Goal: Task Accomplishment & Management: Complete application form

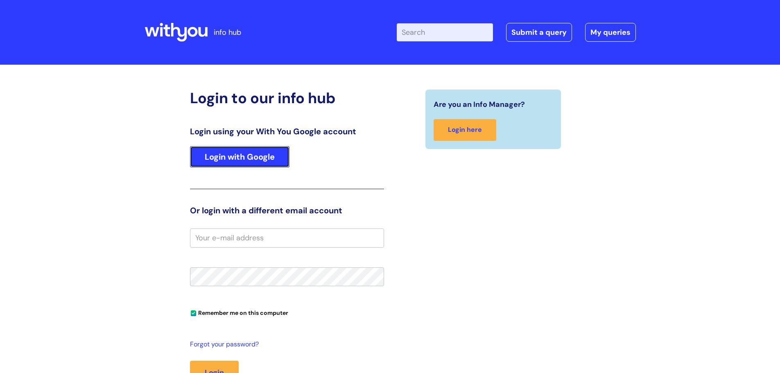
click at [228, 157] on link "Login with Google" at bounding box center [239, 156] width 99 height 21
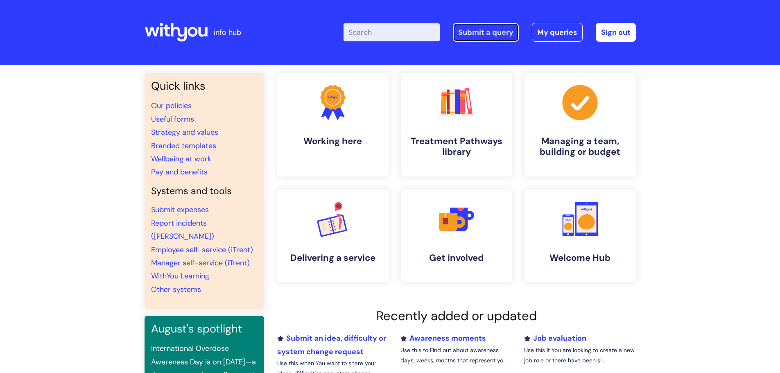
click at [492, 35] on link "Submit a query" at bounding box center [486, 32] width 66 height 19
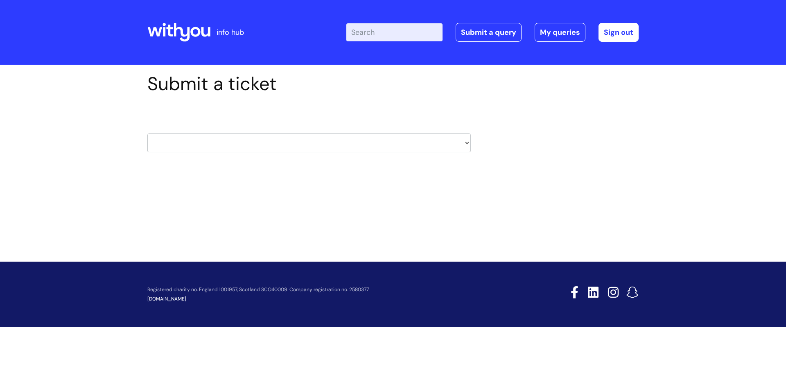
click at [310, 147] on select "HR / People IT and Support Clinical Drug Alerts Finance Accounts Data Support T…" at bounding box center [308, 142] width 323 height 19
select select "it_and_support"
click at [147, 133] on select "HR / People IT and Support Clinical Drug Alerts Finance Accounts Data Support T…" at bounding box center [308, 142] width 323 height 19
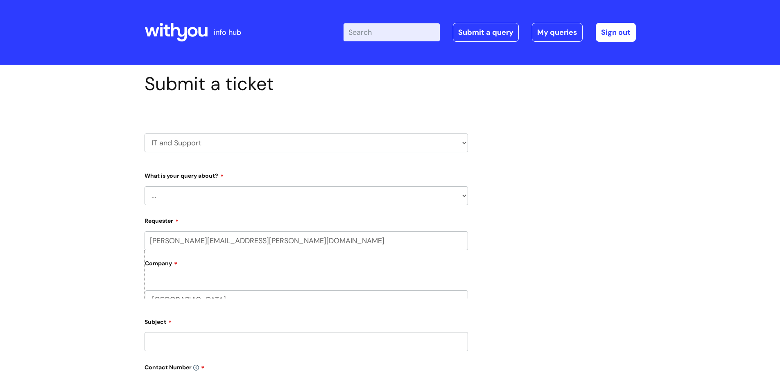
click at [199, 199] on select "... Mobile Phone Reset & MFA Accounts, Starters and Leavers IT Hardware issue I…" at bounding box center [305, 195] width 323 height 19
select select "I need help logging in"
click at [144, 186] on select "... Mobile Phone Reset & MFA Accounts, Starters and Leavers IT Hardware issue I…" at bounding box center [305, 195] width 323 height 19
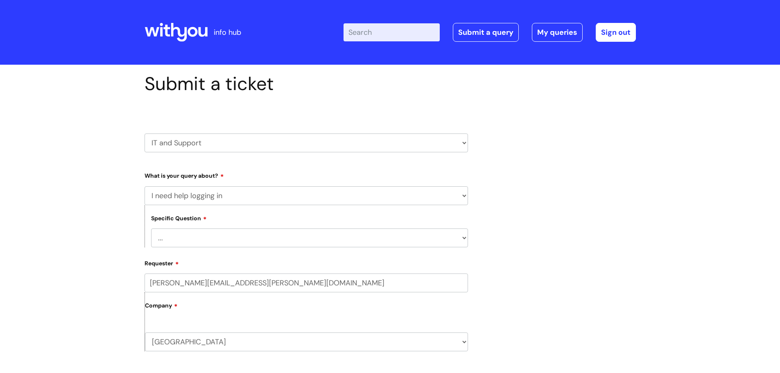
click at [185, 241] on select "... I need help logging into my laptop/chromebook I need access or help logging…" at bounding box center [309, 237] width 317 height 19
select select "I need help logging into my laptop/chromebook"
click at [151, 228] on select "... I need help logging into my laptop/chromebook I need access or help logging…" at bounding box center [309, 237] width 317 height 19
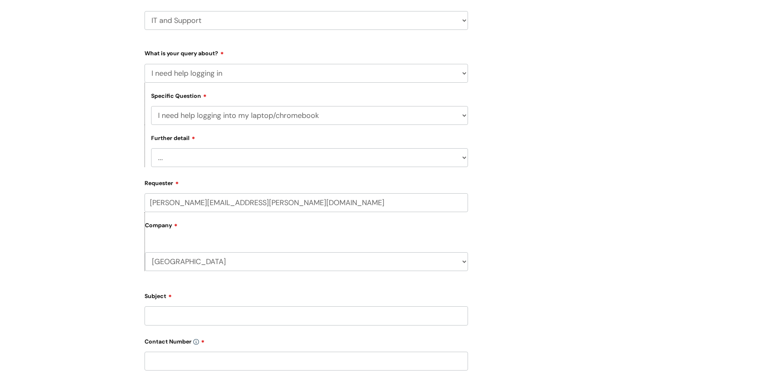
scroll to position [123, 0]
click at [205, 152] on select "... I need help with my Single Sign On password" at bounding box center [309, 157] width 317 height 19
select select "I need help with my Single Sign On password"
click at [151, 148] on select "... I need help with my Single Sign On password" at bounding box center [309, 157] width 317 height 19
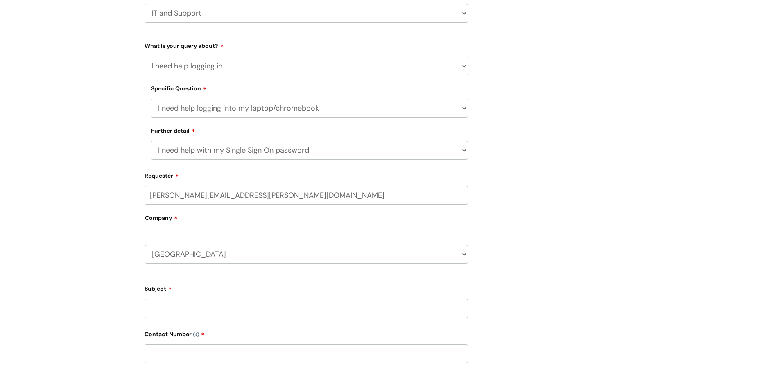
scroll to position [205, 0]
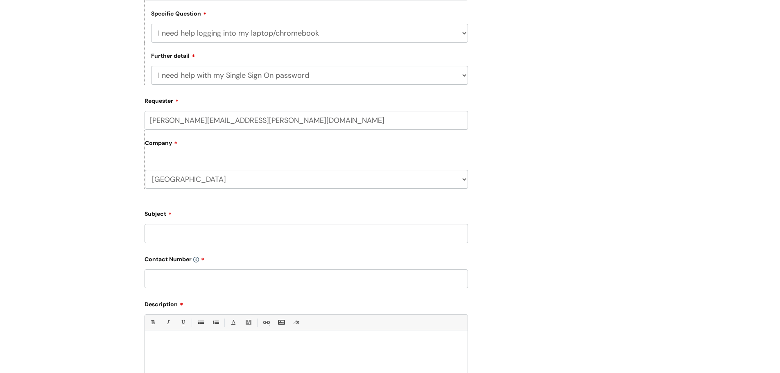
click at [194, 238] on input "Subject" at bounding box center [305, 233] width 323 height 19
type input "Colleague having issues signing into laptop"
click at [195, 283] on input "text" at bounding box center [305, 278] width 323 height 19
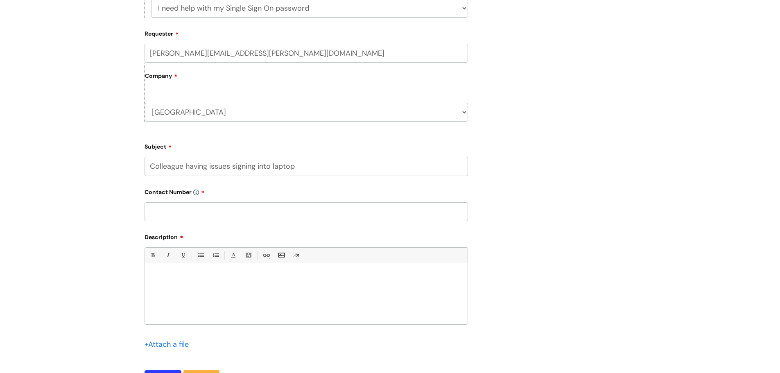
scroll to position [287, 0]
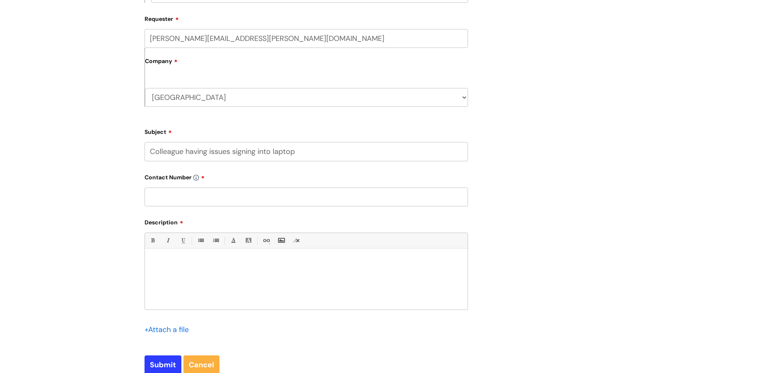
click at [194, 272] on div at bounding box center [306, 281] width 323 height 56
click at [170, 193] on input "text" at bounding box center [305, 196] width 323 height 19
type input "07581081500"
click at [397, 278] on p "My colleague Ailsa Gillespie is having issues signing into her laptop today. Sh…" at bounding box center [306, 277] width 310 height 7
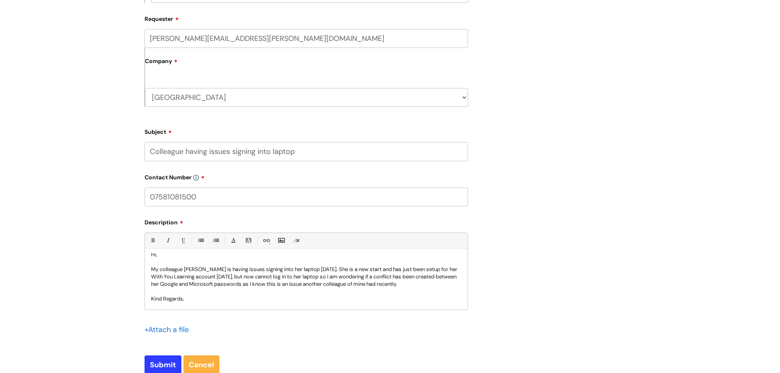
scroll to position [16, 0]
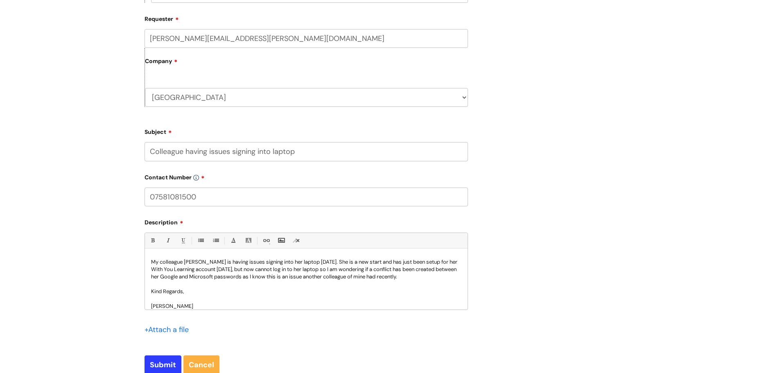
click at [330, 269] on p "My colleague Ailsa Gillespie is having issues signing into her laptop today. Sh…" at bounding box center [306, 269] width 310 height 22
click at [429, 278] on p "My colleague Ailsa Gillespie is having issues signing into her laptop today. Sh…" at bounding box center [306, 269] width 310 height 22
click at [172, 363] on input "Submit" at bounding box center [162, 364] width 37 height 19
type input "Please Wait..."
